Goal: Task Accomplishment & Management: Manage account settings

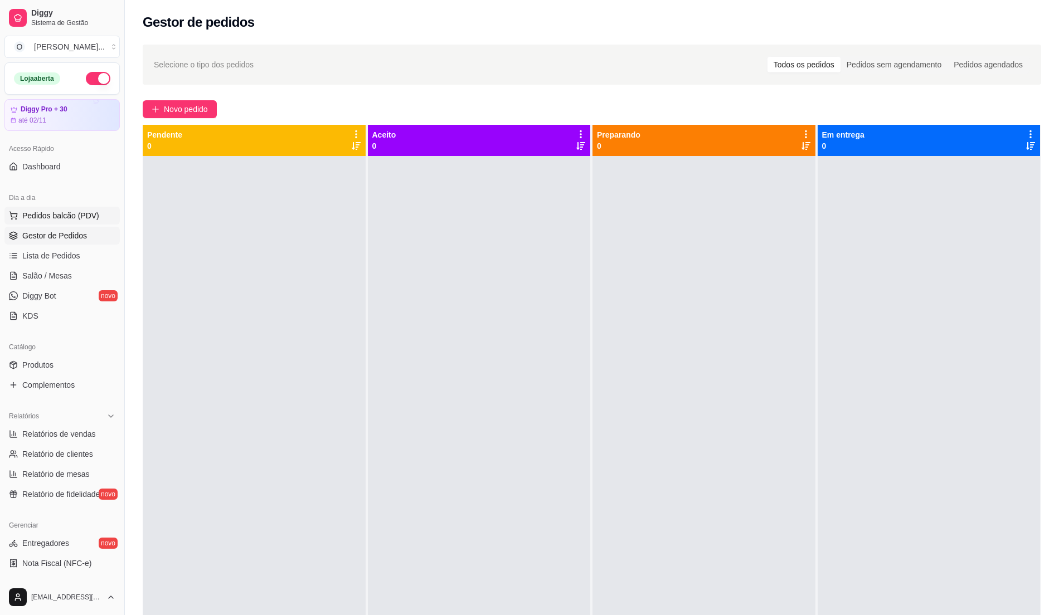
click at [47, 215] on span "Pedidos balcão (PDV)" at bounding box center [60, 215] width 77 height 11
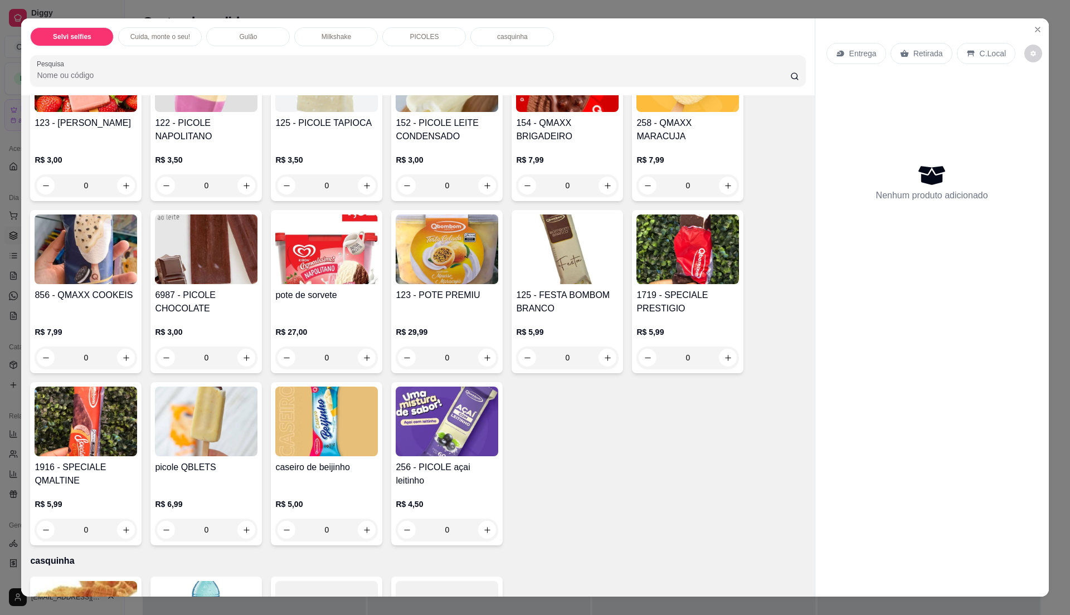
scroll to position [1237, 0]
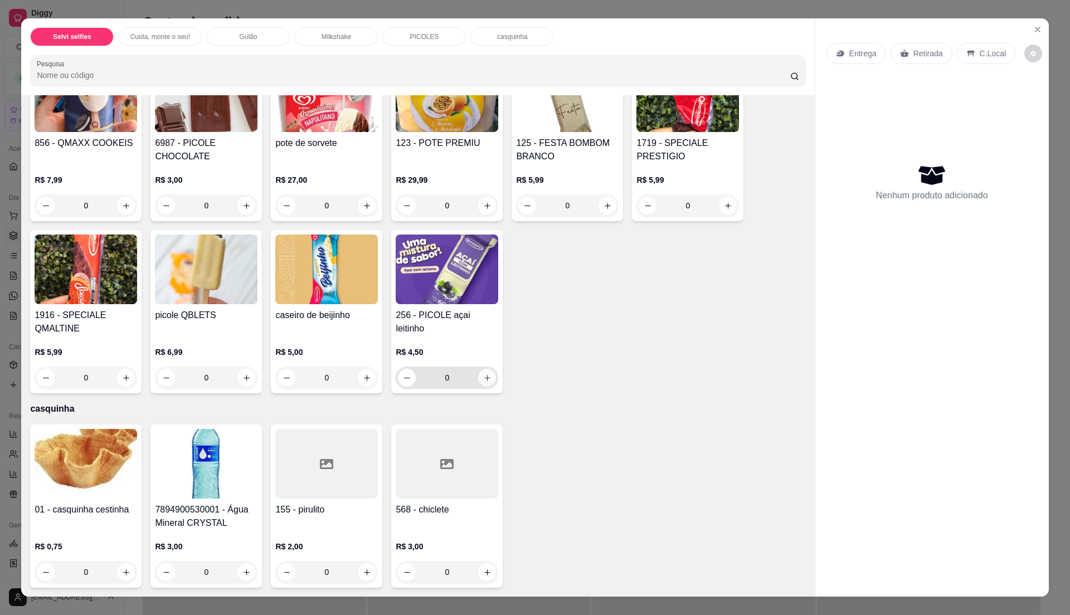
click at [484, 377] on icon "increase-product-quantity" at bounding box center [487, 378] width 6 height 6
type input "1"
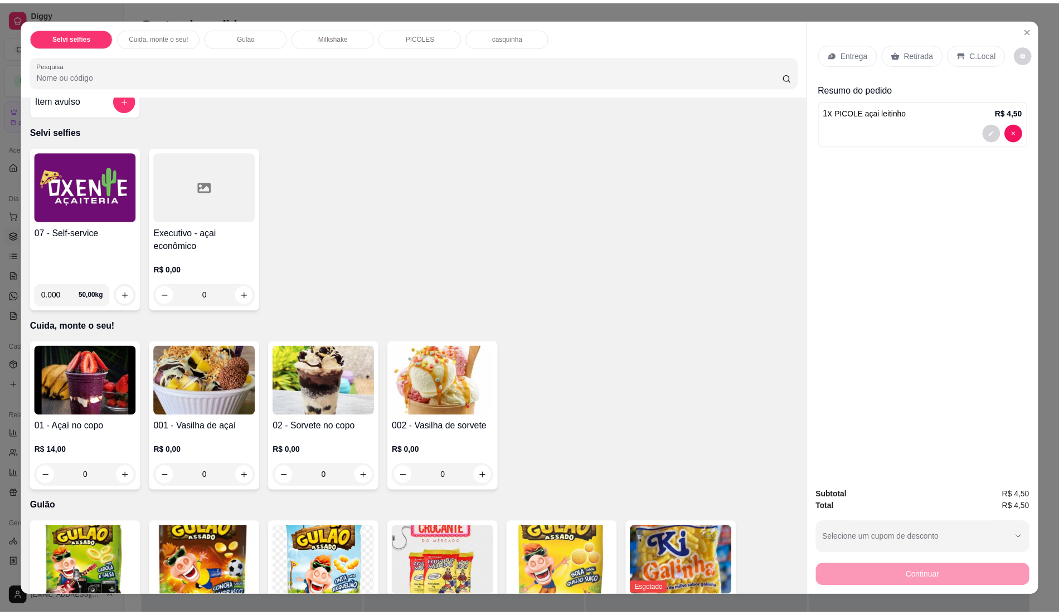
scroll to position [0, 0]
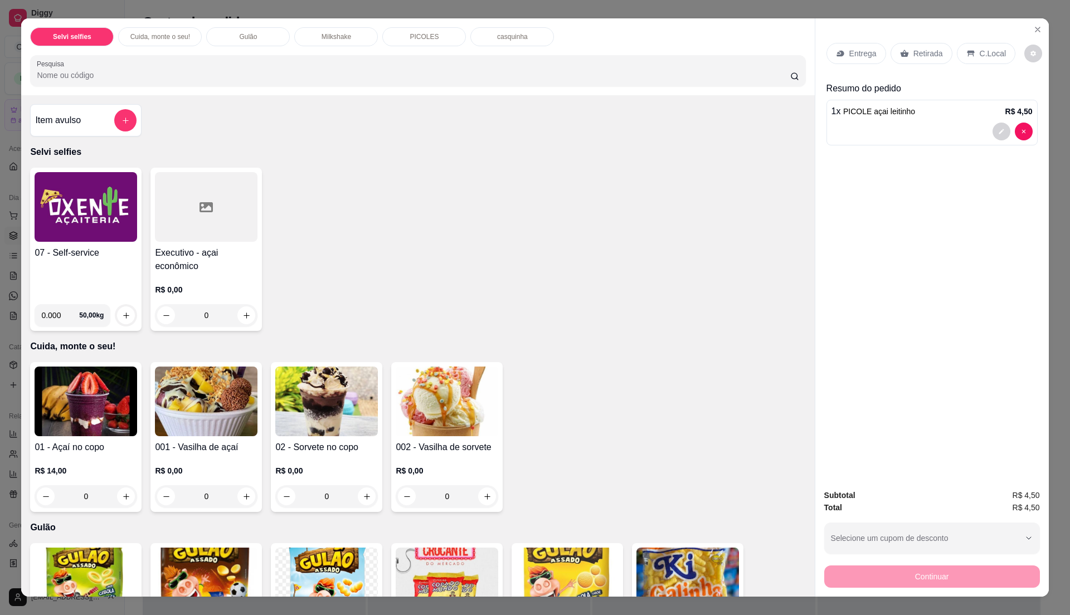
click at [81, 271] on div "07 - Self-service" at bounding box center [86, 270] width 103 height 49
click at [85, 265] on div "07 - Self-service" at bounding box center [86, 270] width 103 height 49
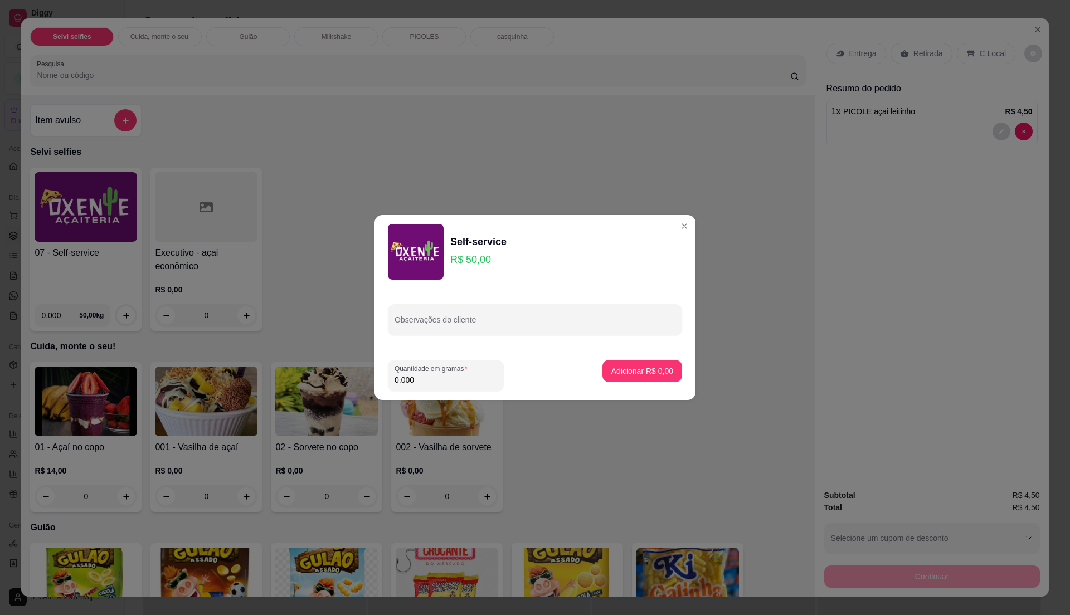
click at [441, 376] on input "0.000" at bounding box center [445, 379] width 103 height 11
click at [441, 376] on input "0" at bounding box center [445, 379] width 103 height 11
type input "0.18"
click at [646, 373] on p "Adicionar R$ 9,00" at bounding box center [642, 370] width 62 height 11
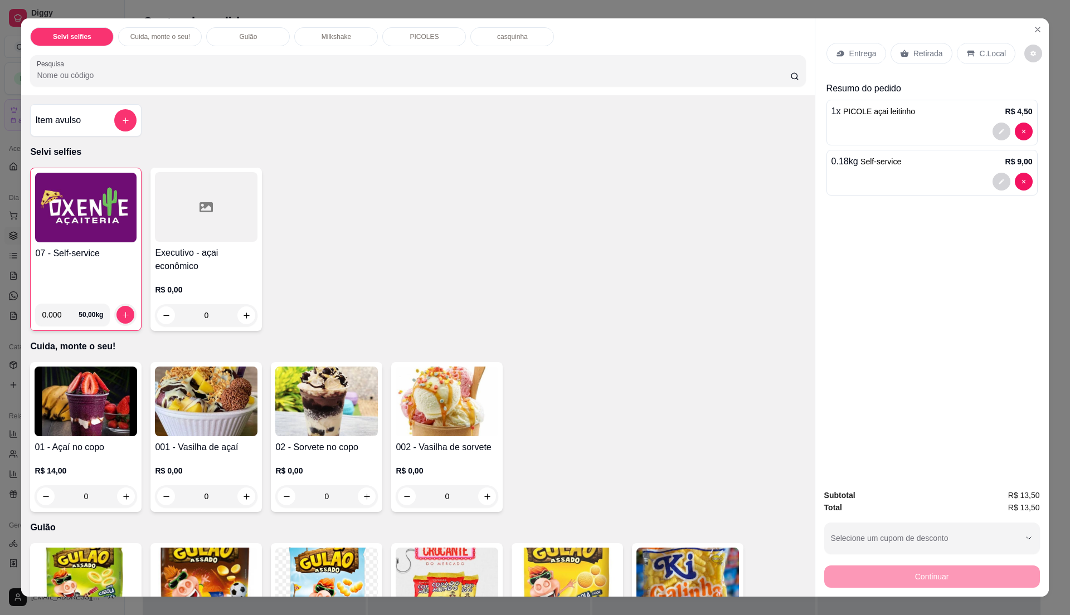
click at [979, 53] on p "C.Local" at bounding box center [992, 53] width 26 height 11
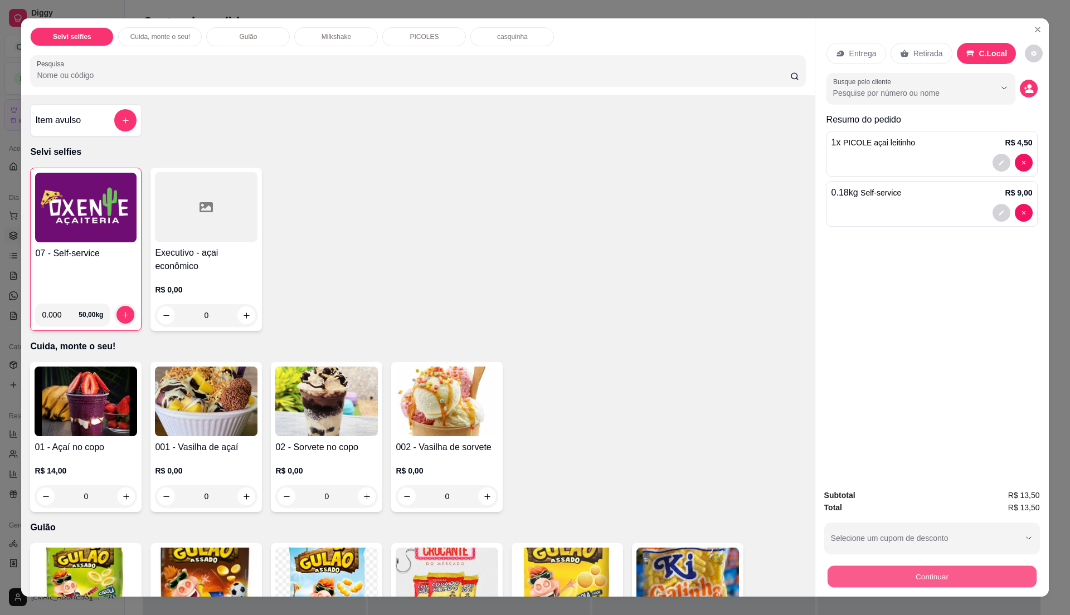
click at [885, 568] on button "Continuar" at bounding box center [931, 576] width 209 height 22
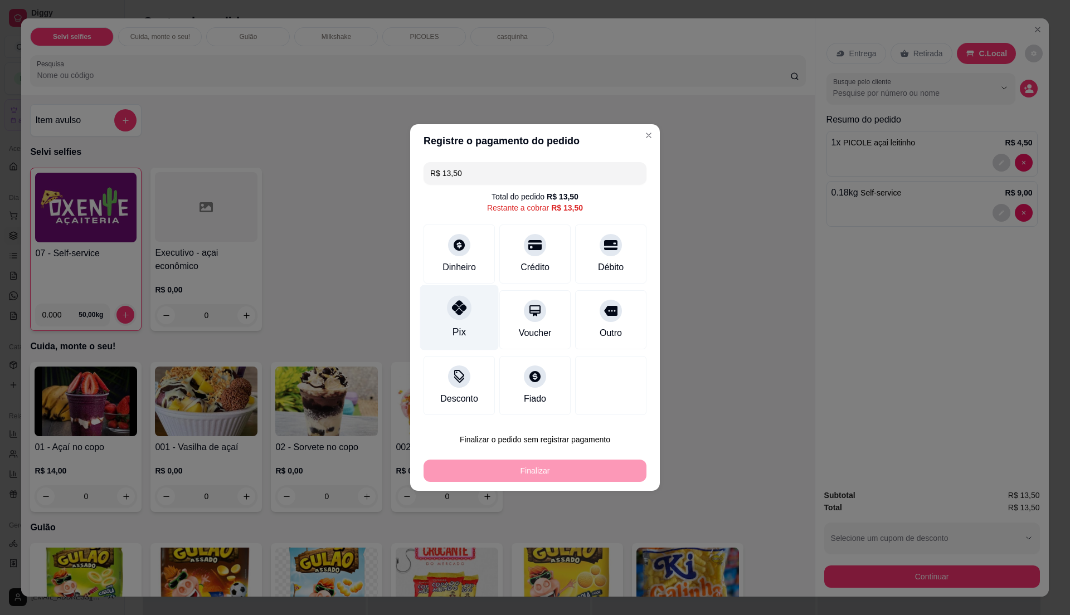
click at [440, 338] on div "Pix" at bounding box center [459, 317] width 79 height 65
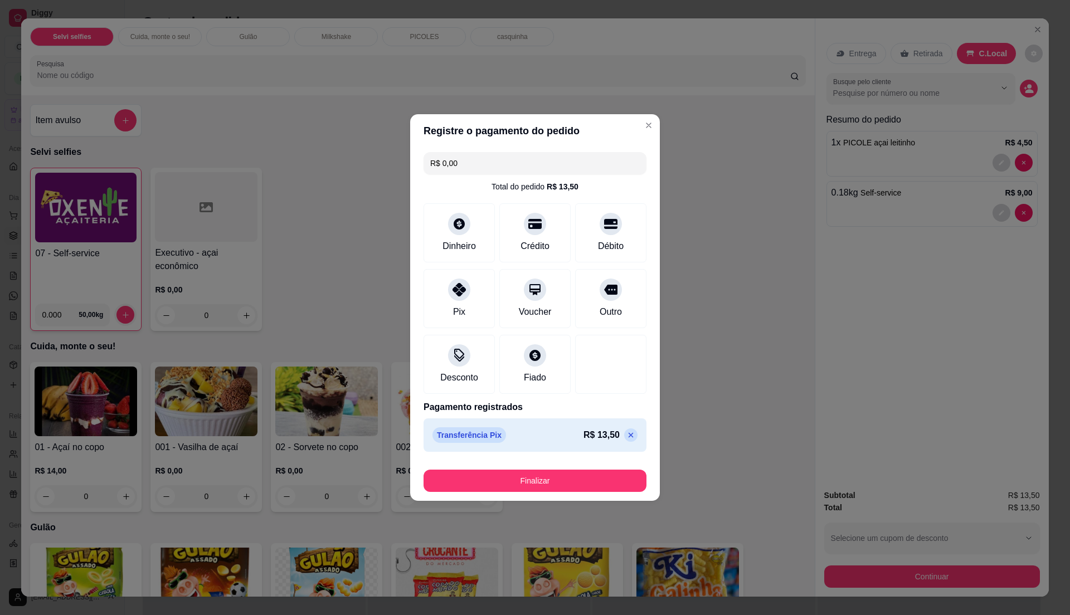
click at [624, 439] on p at bounding box center [630, 434] width 13 height 13
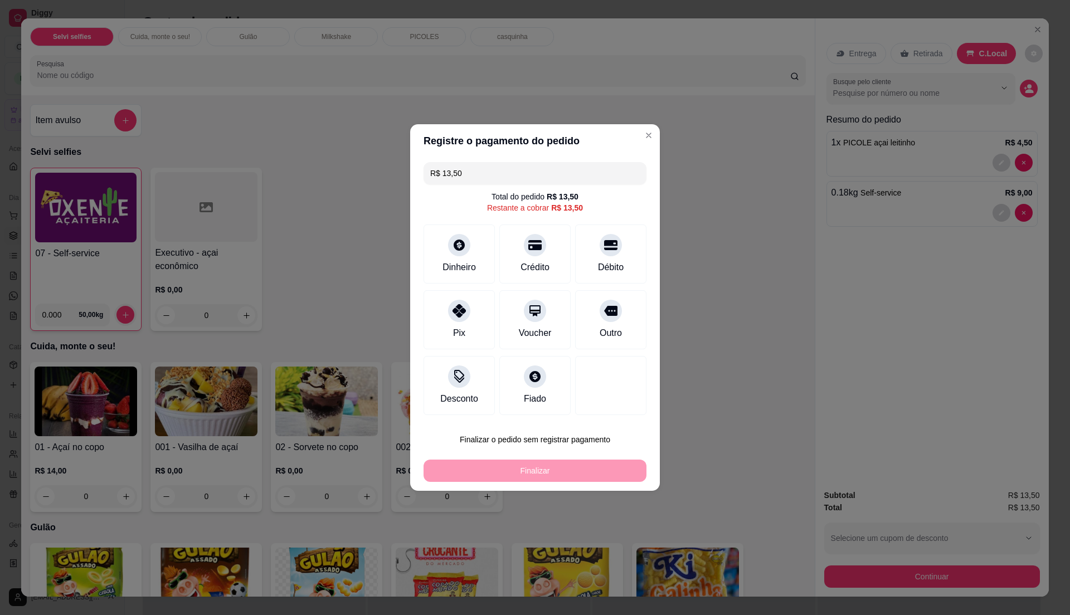
click at [479, 168] on input "R$ 13,50" at bounding box center [534, 173] width 209 height 22
click at [542, 265] on div "Crédito" at bounding box center [535, 266] width 32 height 14
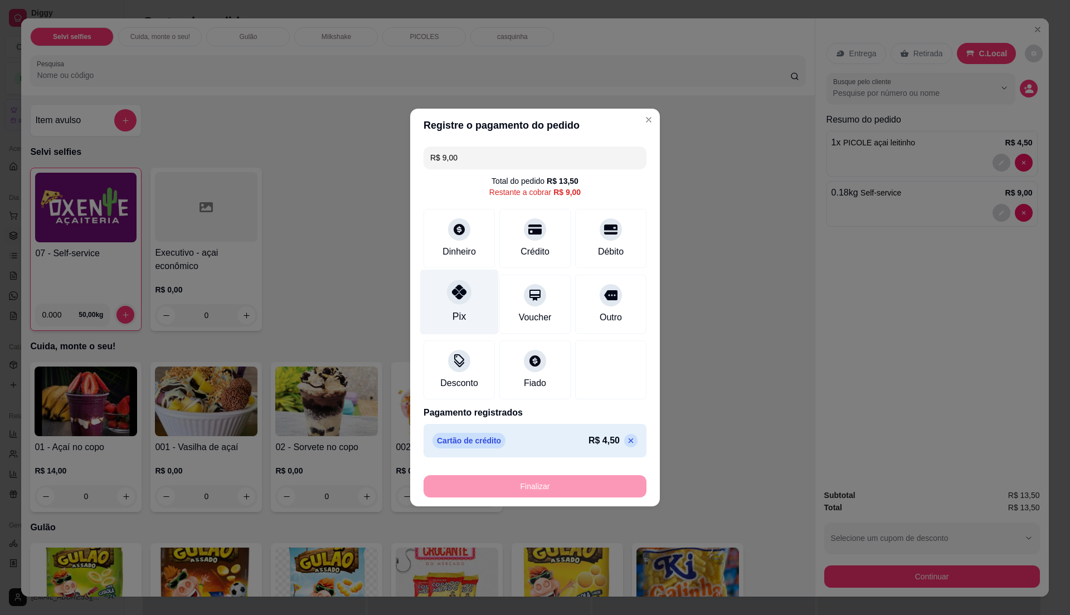
click at [457, 313] on div "Pix" at bounding box center [458, 316] width 13 height 14
type input "R$ 0,00"
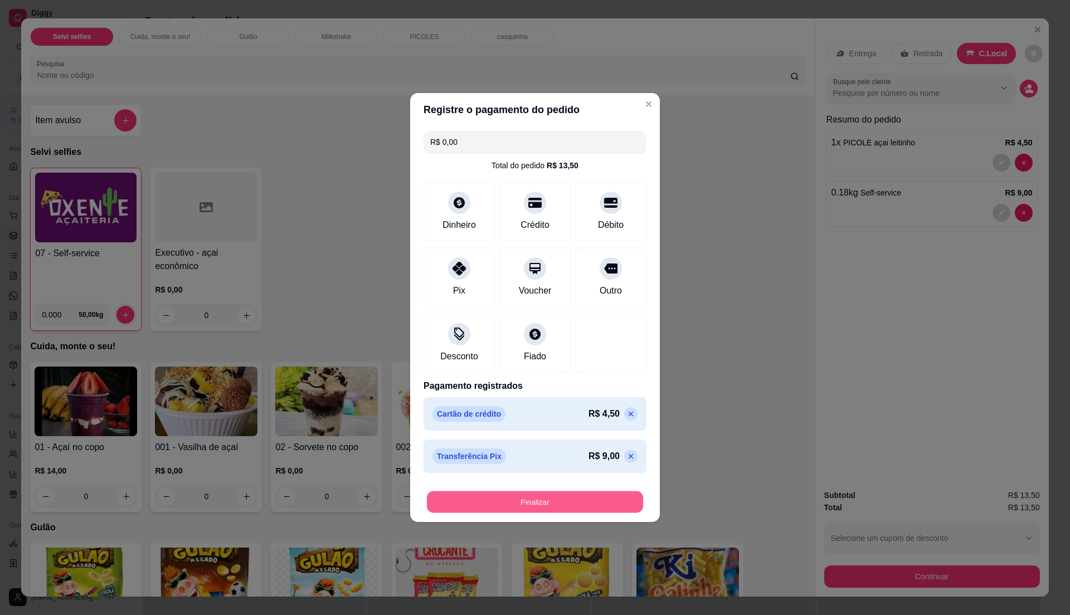
click at [540, 493] on button "Finalizar" at bounding box center [535, 502] width 216 height 22
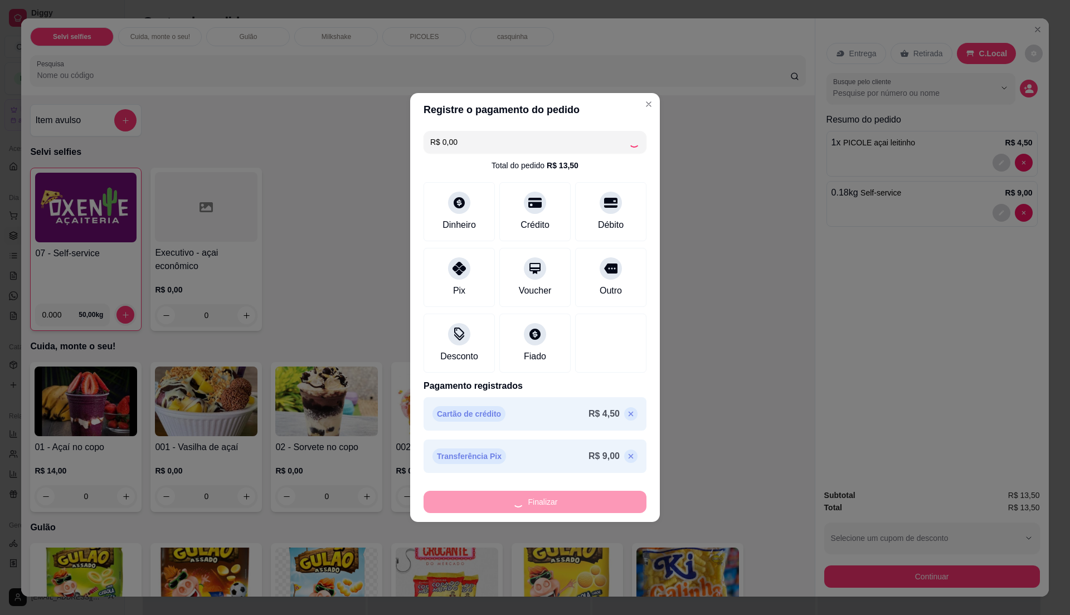
type input "0"
type input "-R$ 13,50"
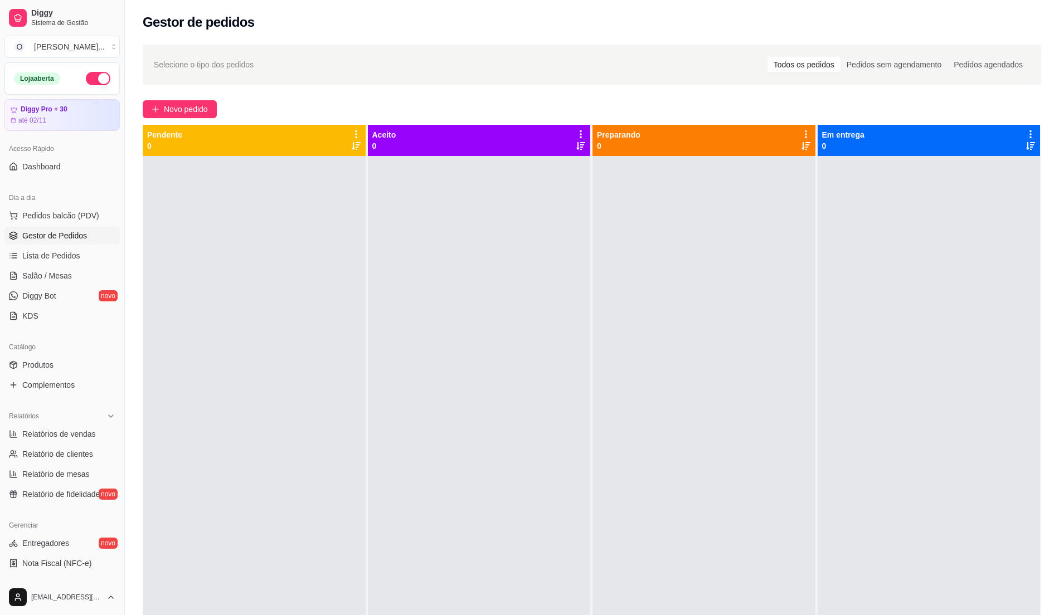
click at [59, 241] on span "Gestor de Pedidos" at bounding box center [54, 235] width 65 height 11
click at [65, 261] on span "Lista de Pedidos" at bounding box center [51, 255] width 58 height 11
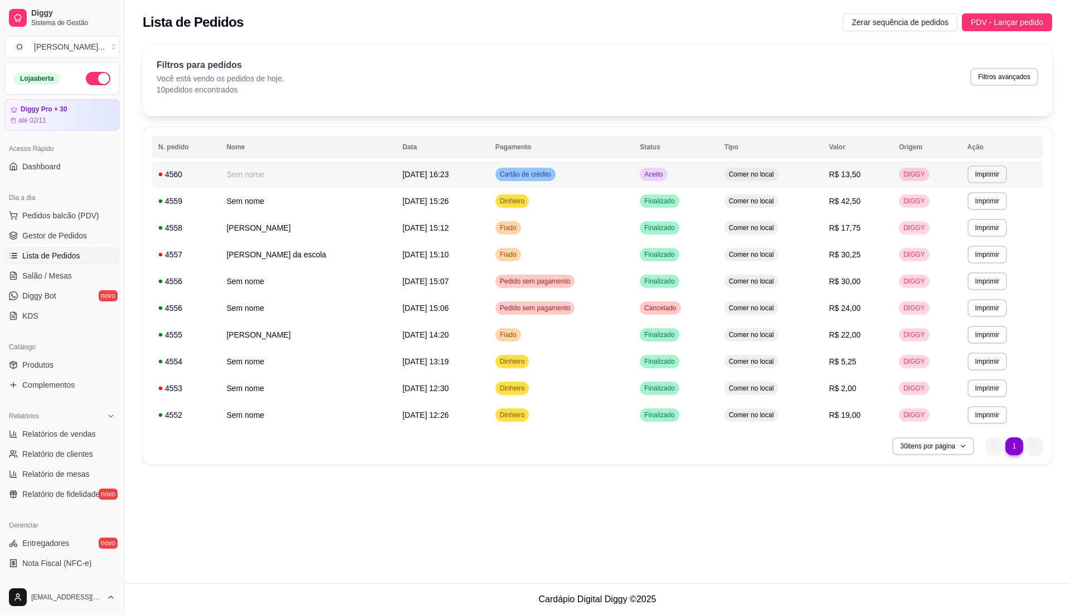
click at [633, 176] on td "Cartão de crédito" at bounding box center [561, 174] width 144 height 27
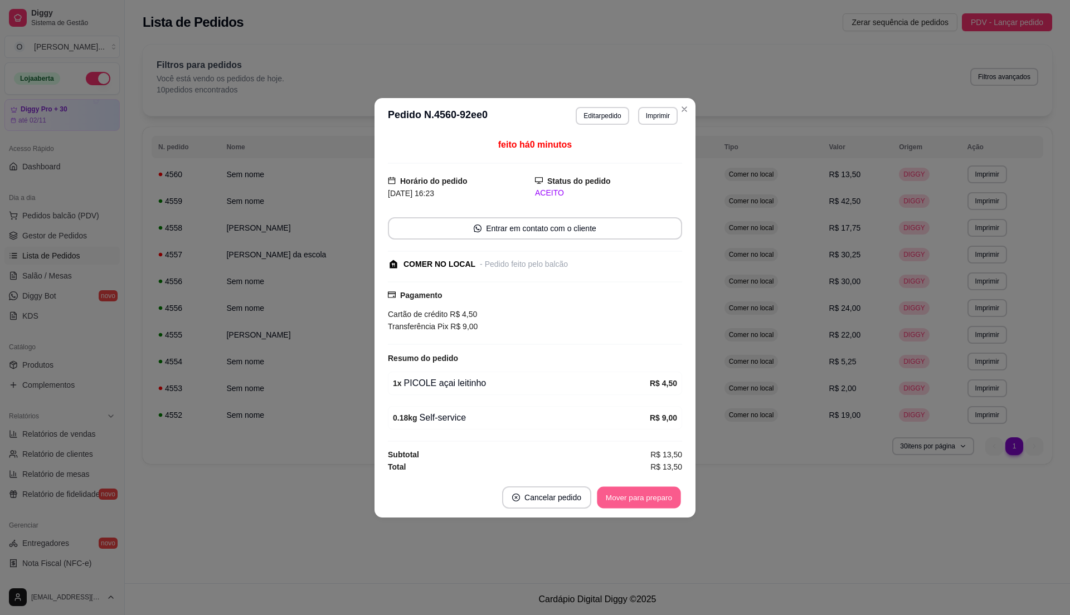
click at [635, 494] on button "Mover para preparo" at bounding box center [639, 497] width 84 height 22
click at [635, 494] on button "Mover para retirada disponível" at bounding box center [620, 497] width 123 height 22
click at [635, 494] on button "Mover para finalizado" at bounding box center [636, 497] width 90 height 22
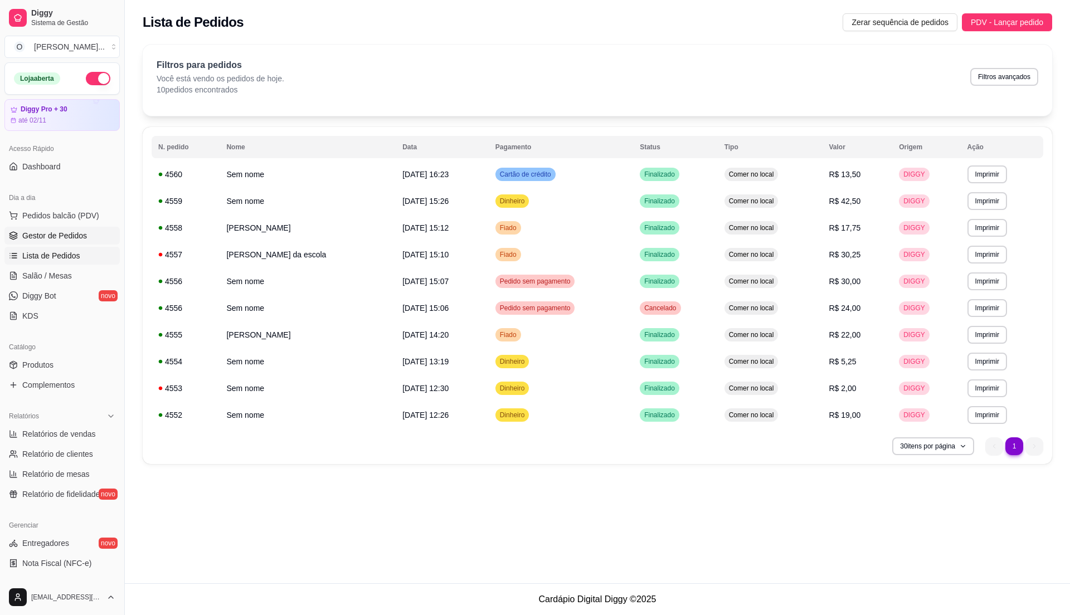
click at [47, 235] on span "Gestor de Pedidos" at bounding box center [54, 235] width 65 height 11
